Goal: Task Accomplishment & Management: Manage account settings

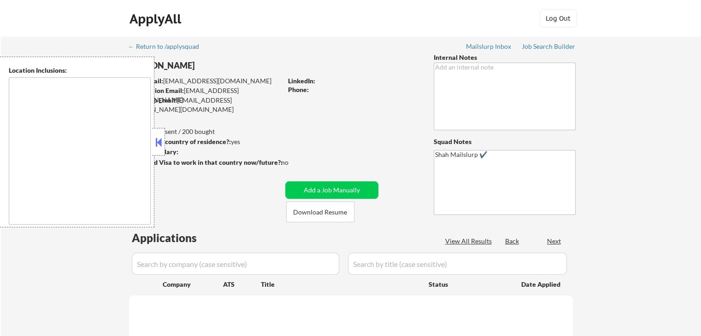
select select ""pending""
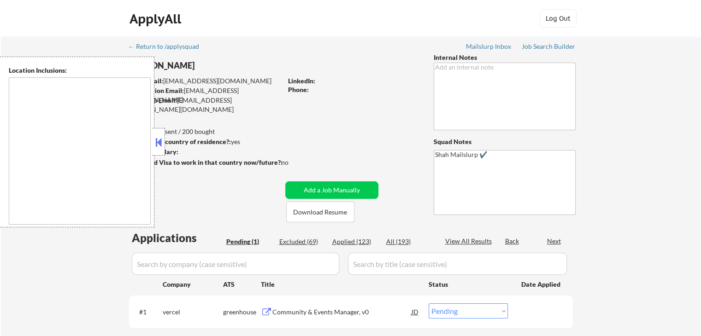
type textarea "[GEOGRAPHIC_DATA], [GEOGRAPHIC_DATA] [GEOGRAPHIC_DATA], [GEOGRAPHIC_DATA] [GEOG…"
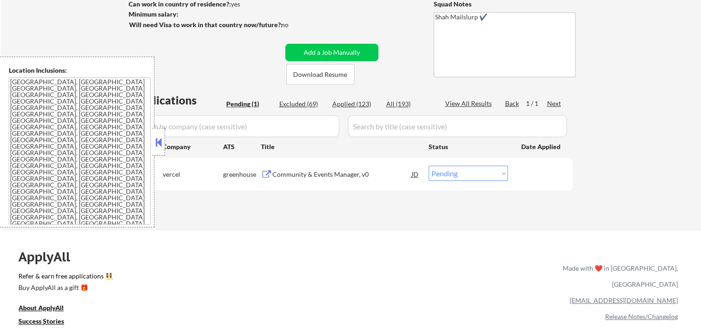
scroll to position [138, 0]
click at [303, 177] on div "Community & Events Manager, v0" at bounding box center [341, 173] width 139 height 9
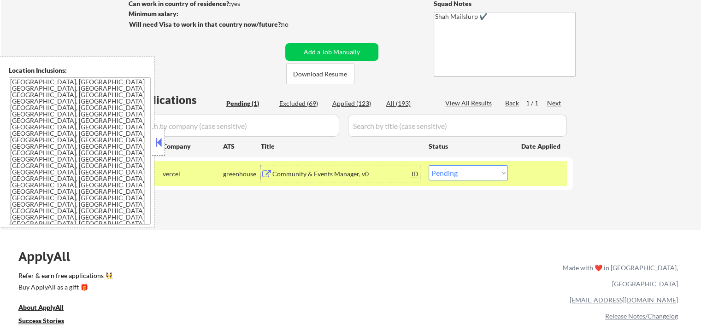
click at [469, 175] on select "Choose an option... Pending Applied Excluded (Questions) Excluded (Expired) Exc…" at bounding box center [467, 172] width 79 height 15
click at [428, 165] on select "Choose an option... Pending Applied Excluded (Questions) Excluded (Expired) Exc…" at bounding box center [467, 172] width 79 height 15
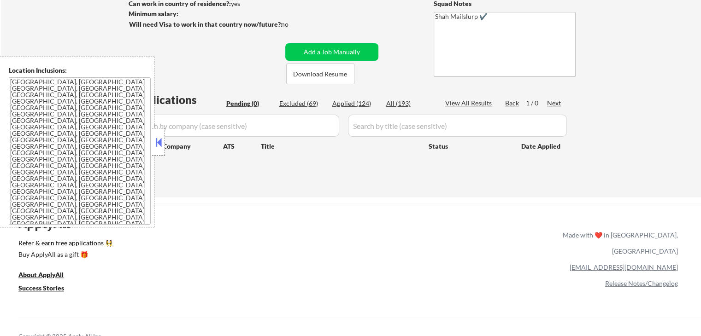
select select ""pending""
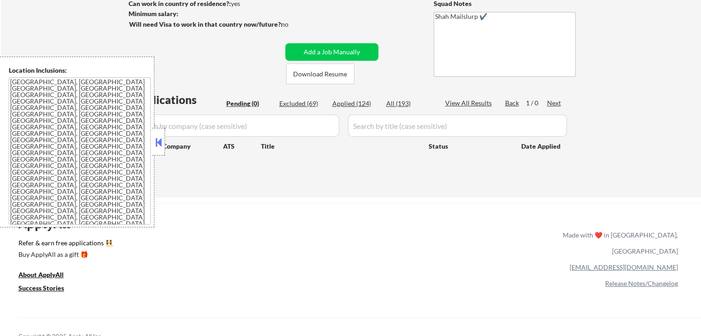
select select ""pending""
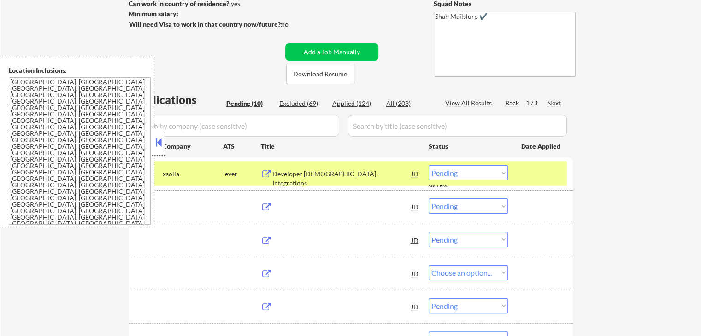
select select ""pending""
